Goal: Task Accomplishment & Management: Manage account settings

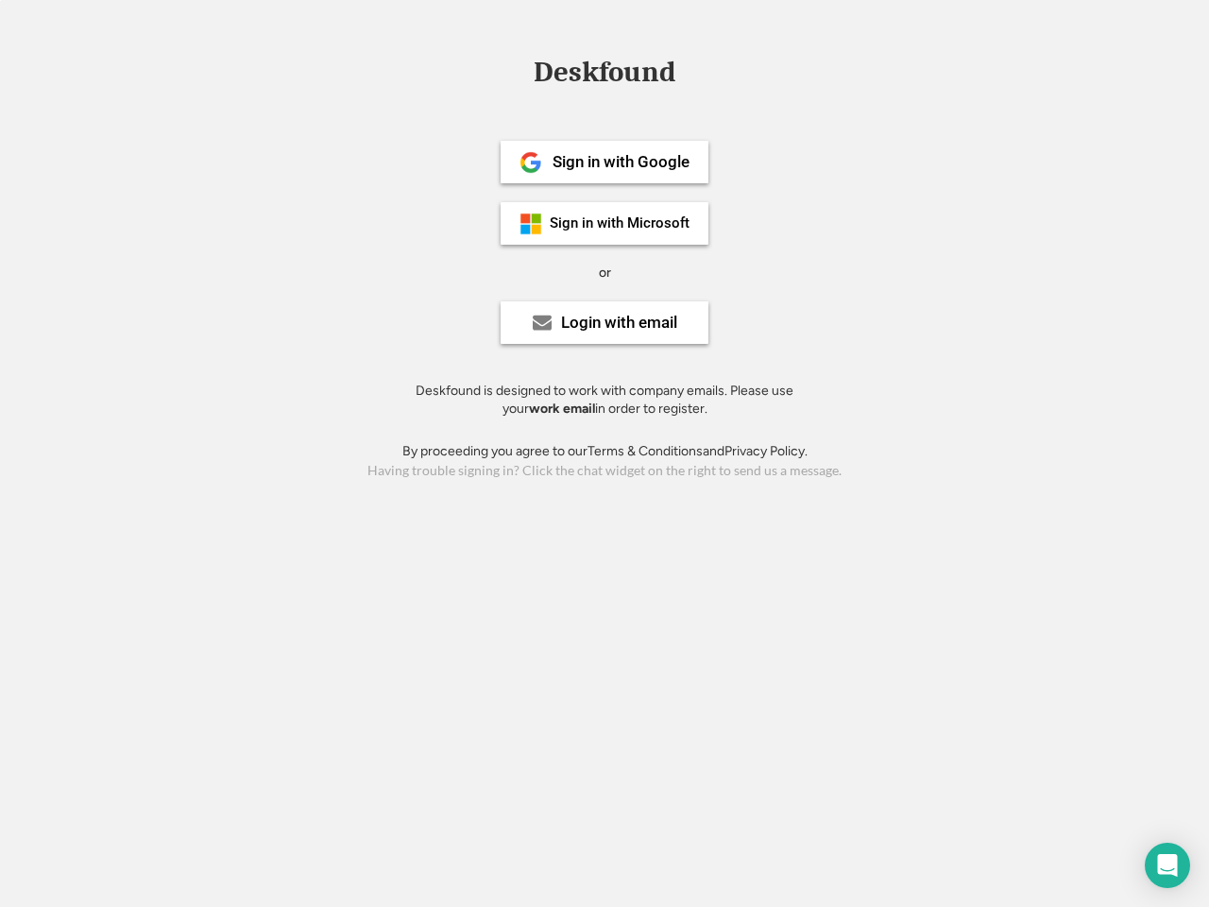
click at [605, 270] on div "or" at bounding box center [605, 273] width 12 height 19
click at [605, 76] on div "Deskfound" at bounding box center [604, 72] width 161 height 29
click at [517, 71] on div "Deskfound" at bounding box center [604, 76] width 1209 height 36
click at [605, 76] on div "Deskfound" at bounding box center [604, 72] width 161 height 29
click at [605, 272] on div "or" at bounding box center [605, 273] width 12 height 19
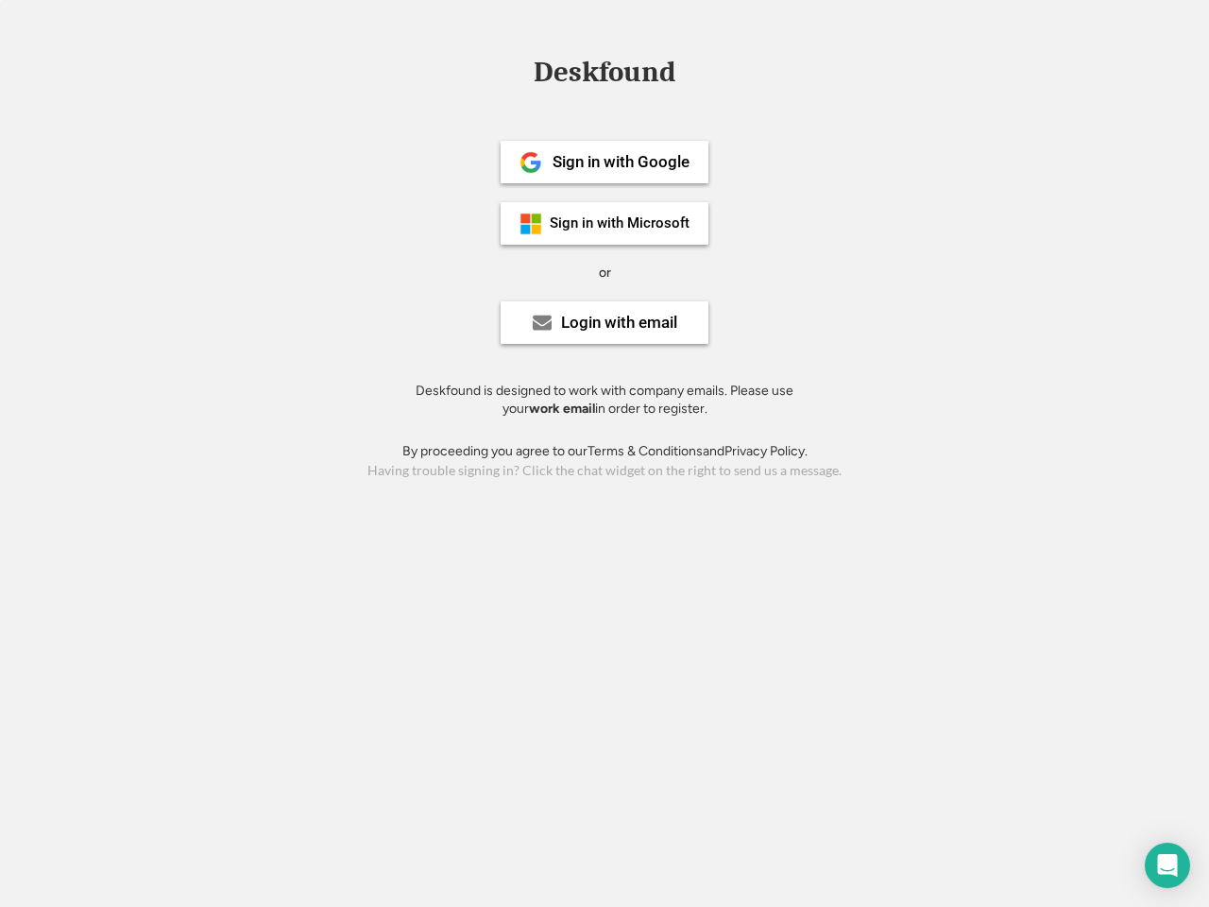
click at [605, 162] on div "Sign in with Google" at bounding box center [621, 162] width 137 height 16
click at [621, 162] on div "Sign in with Google" at bounding box center [621, 162] width 137 height 16
click at [531, 163] on img at bounding box center [531, 162] width 23 height 23
click at [605, 223] on div "Sign in with Microsoft" at bounding box center [620, 223] width 140 height 14
click at [621, 223] on div "Sign in with Microsoft" at bounding box center [620, 223] width 140 height 14
